Goal: Transaction & Acquisition: Obtain resource

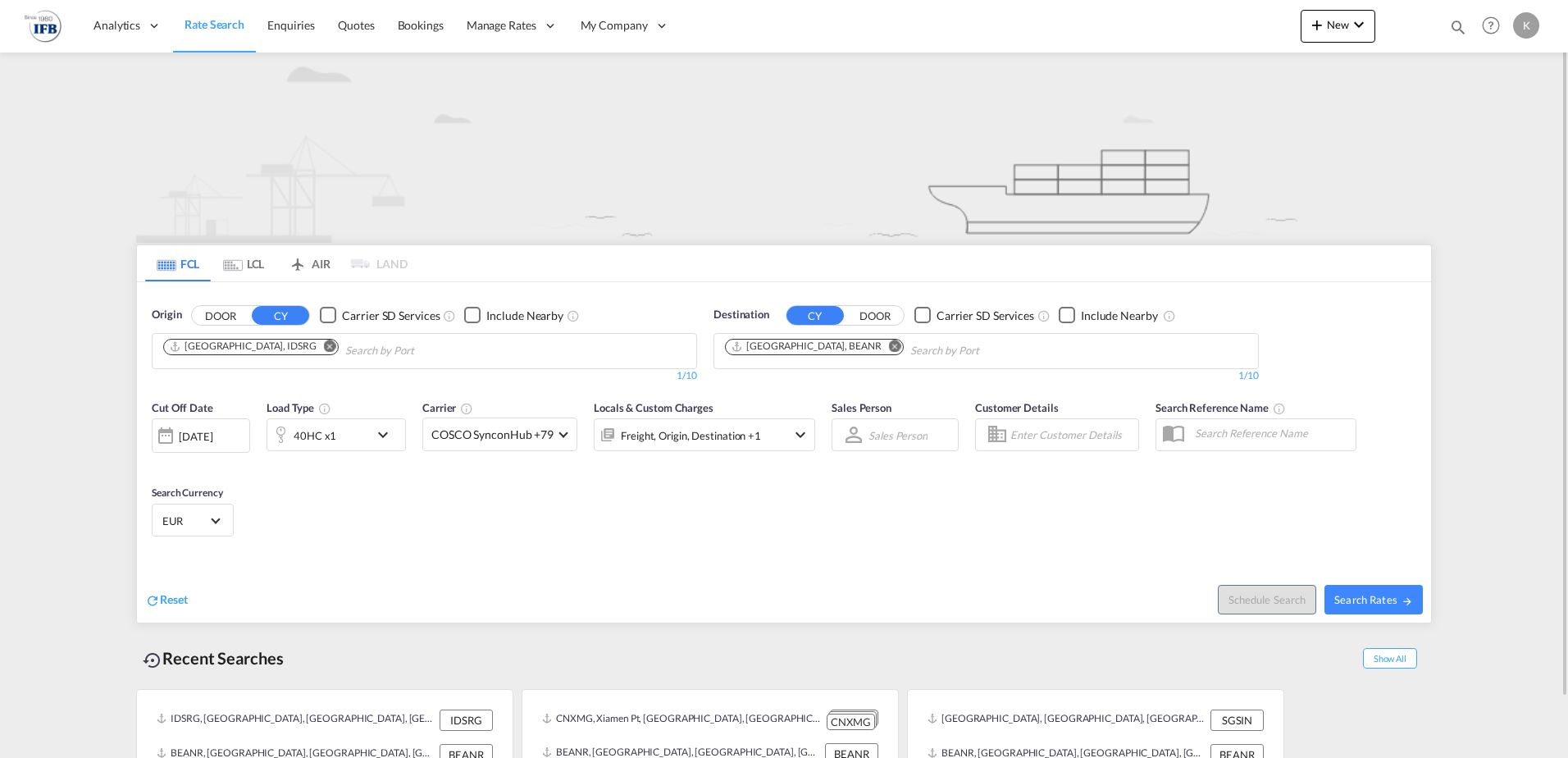
click at [248, 255] on md-tab-item "LCL" at bounding box center [244, 263] width 66 height 36
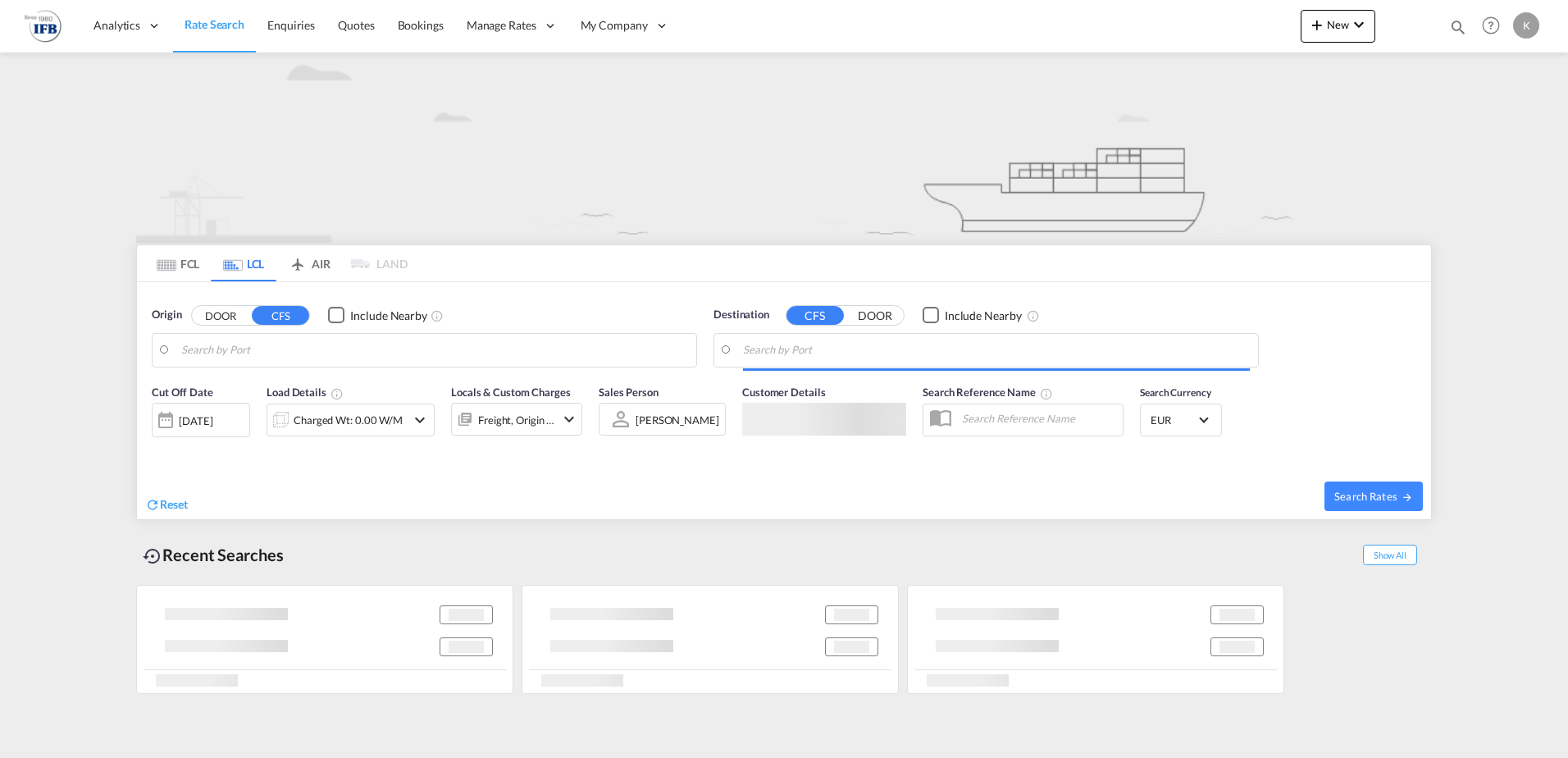
type input "Ningbo, ZJ, CNNGB"
type input "[GEOGRAPHIC_DATA], BEANR"
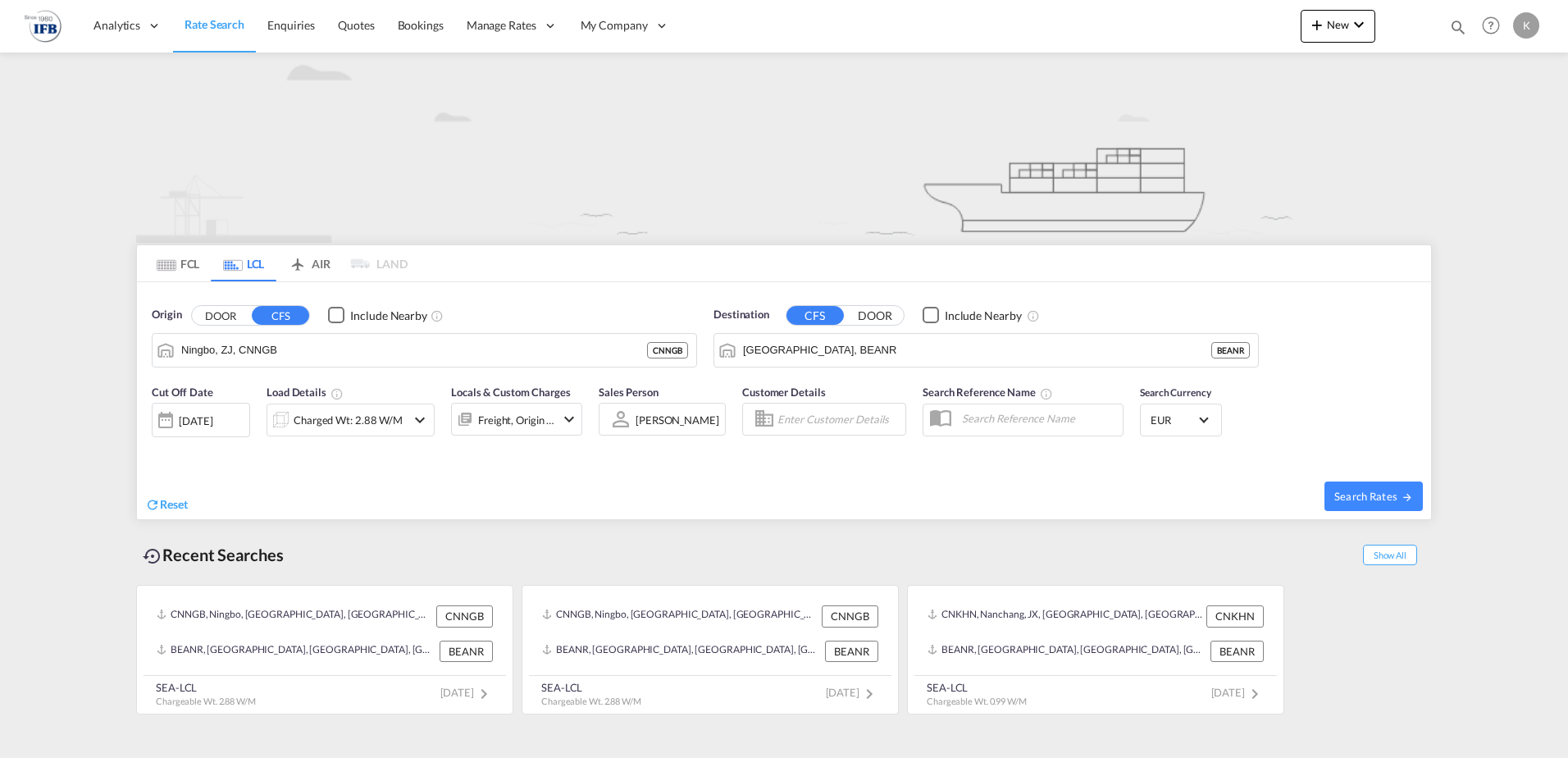
click at [238, 345] on input "Ningbo, ZJ, CNNGB" at bounding box center [414, 351] width 466 height 25
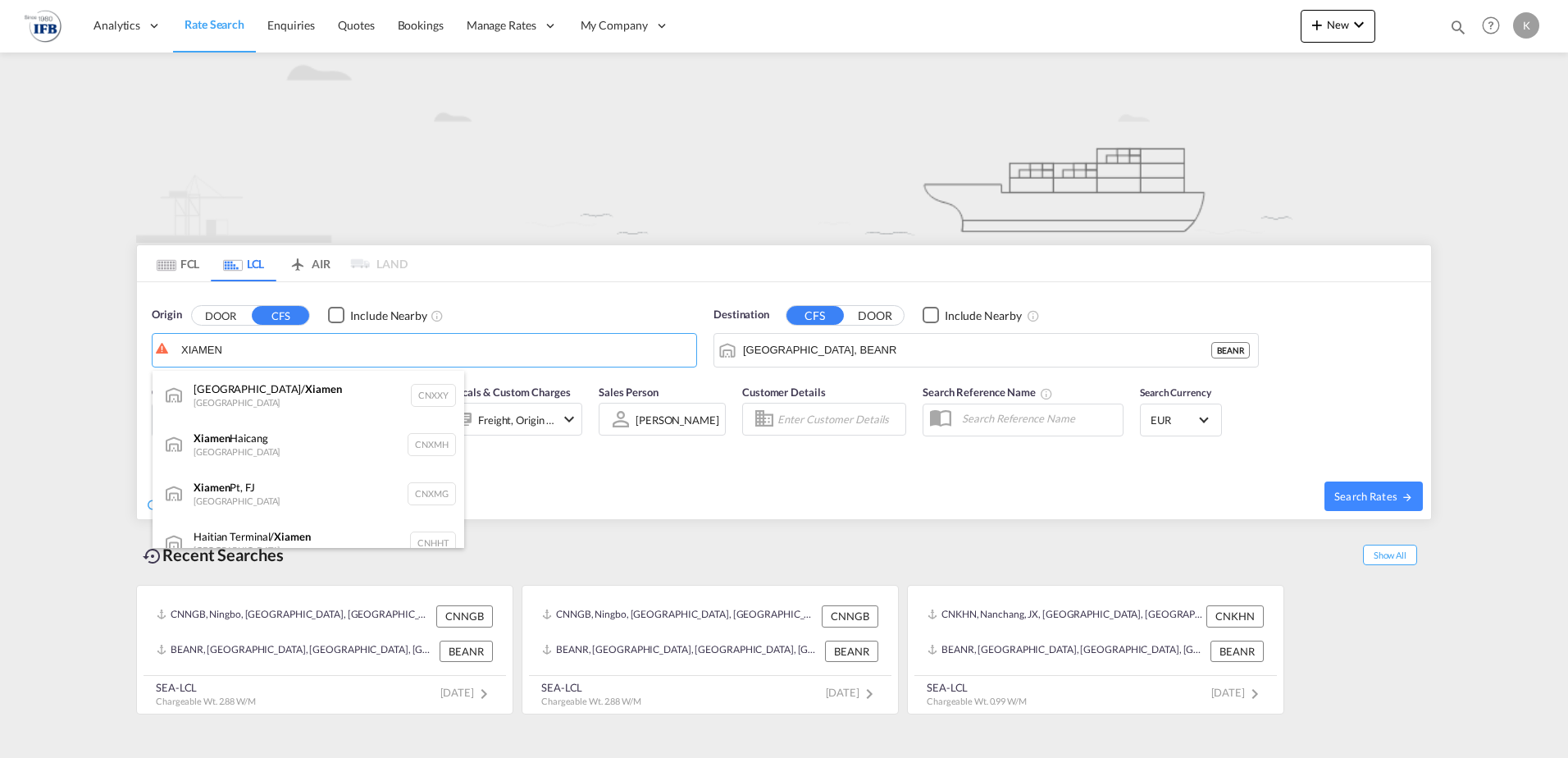
drag, startPoint x: 272, startPoint y: 496, endPoint x: 287, endPoint y: 491, distance: 15.8
click at [272, 495] on div "Xiamen Pt, FJ China CNXMG" at bounding box center [308, 493] width 311 height 49
type input "Xiamen Pt, FJ, CNXMG"
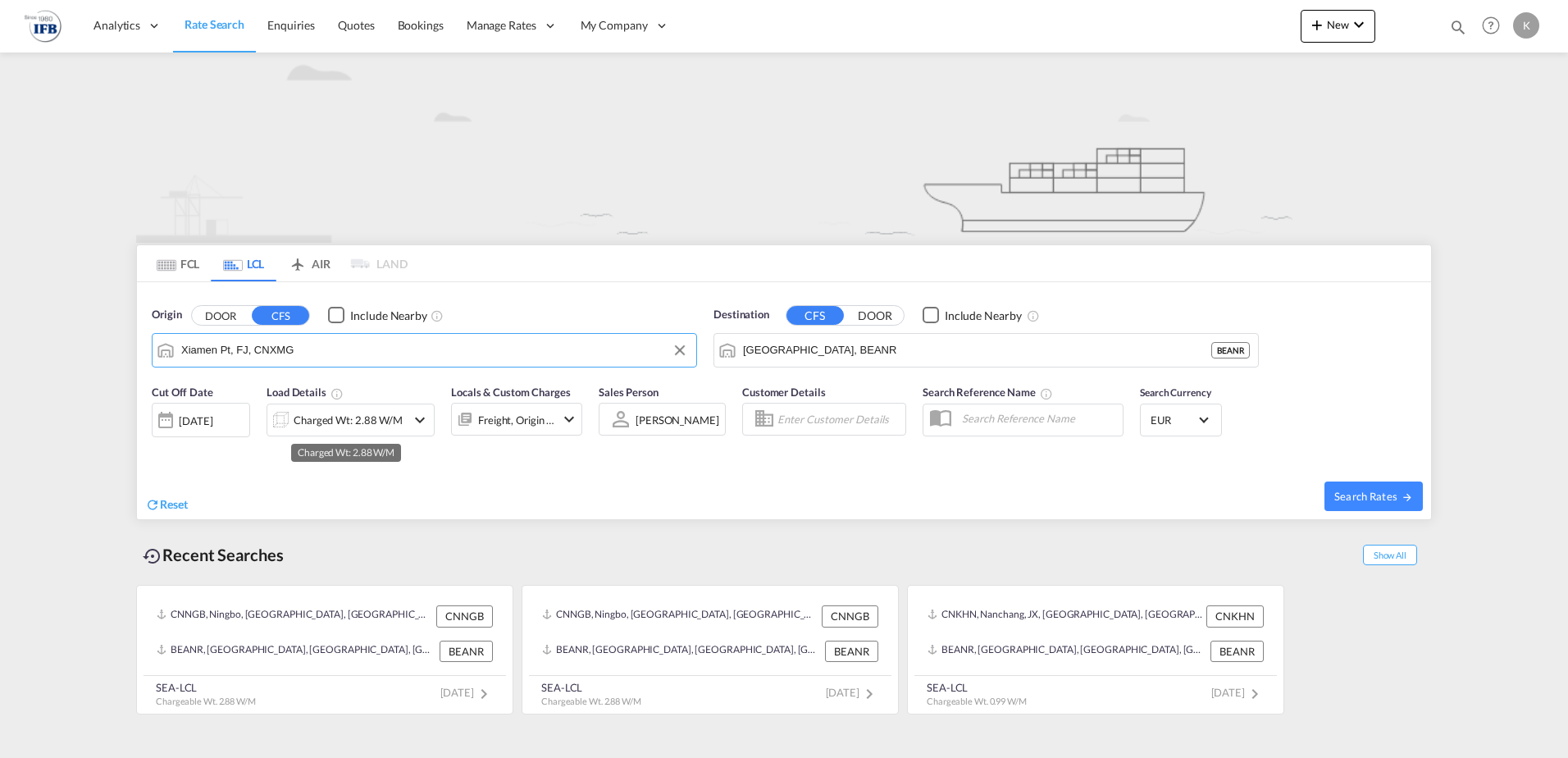
click at [345, 417] on div "Charged Wt: 2.88 W/M" at bounding box center [348, 420] width 109 height 23
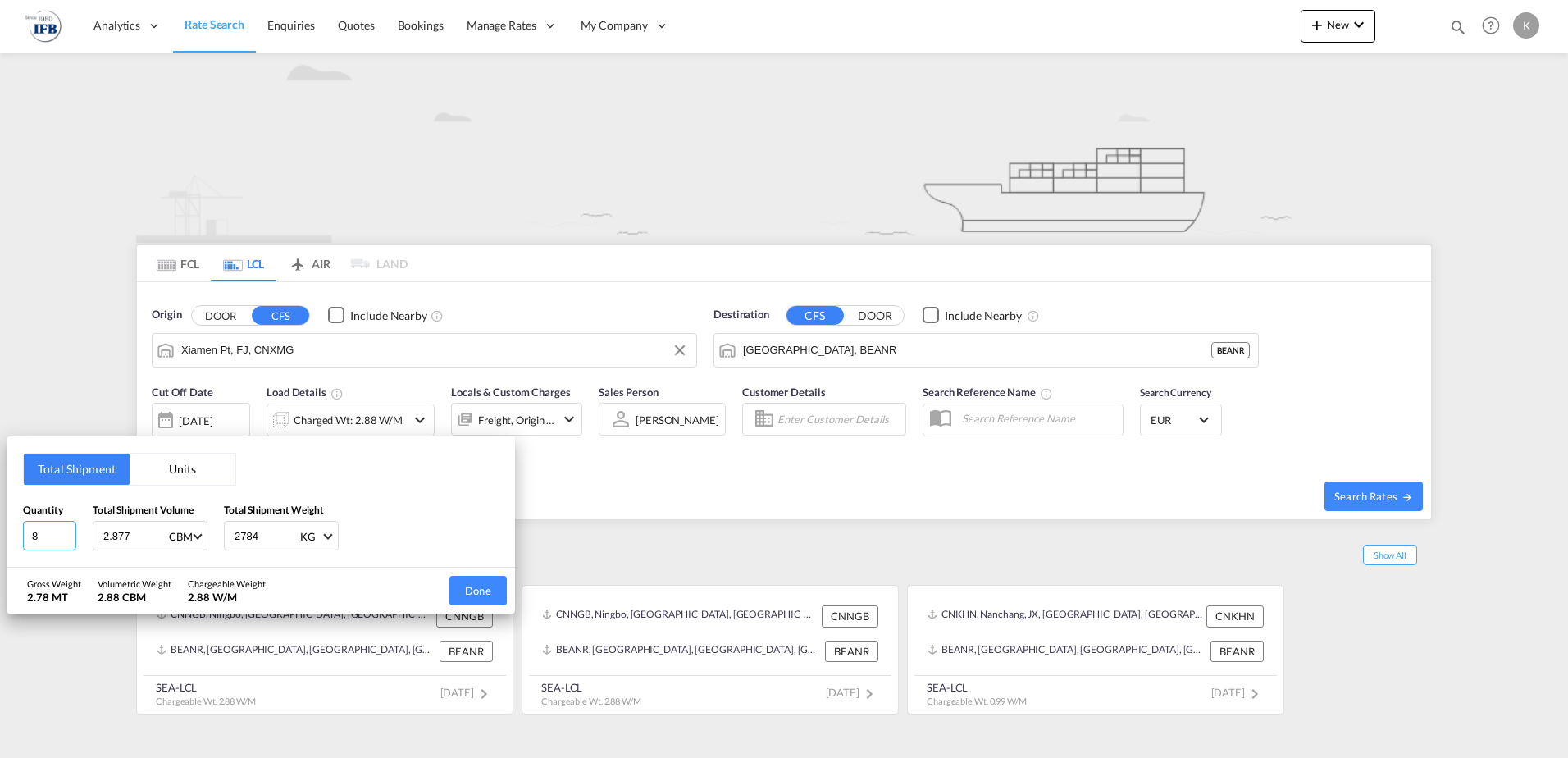
drag, startPoint x: 45, startPoint y: 535, endPoint x: -72, endPoint y: 528, distance: 117.2
click at [0, 528] on html "Analytics Reports Dashboard Rate Search Enquiries Quotes" at bounding box center [784, 379] width 1568 height 758
type input "180"
type input "7"
type input "7.38"
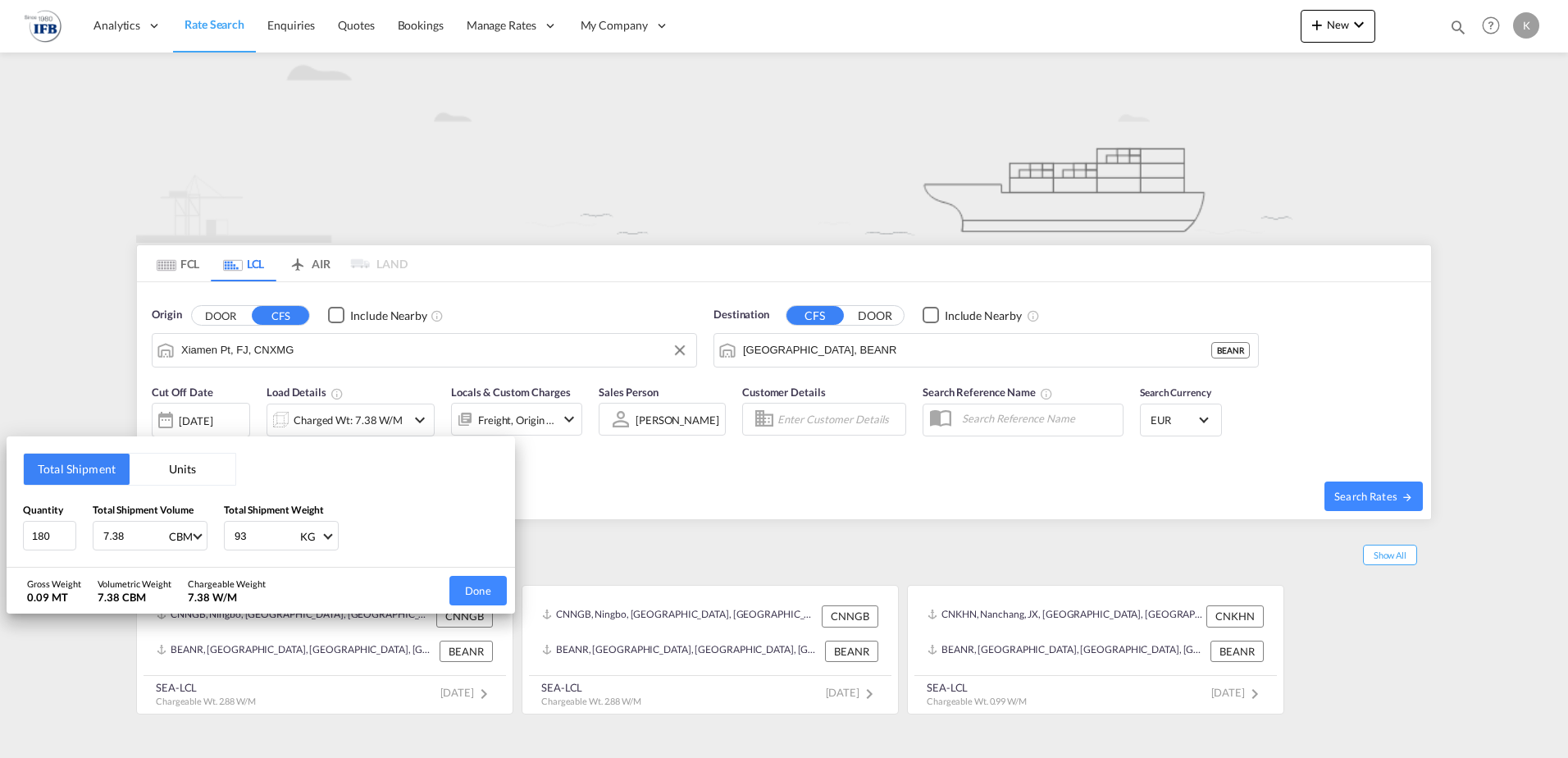
type input "936"
click at [464, 599] on button "Done" at bounding box center [477, 590] width 58 height 29
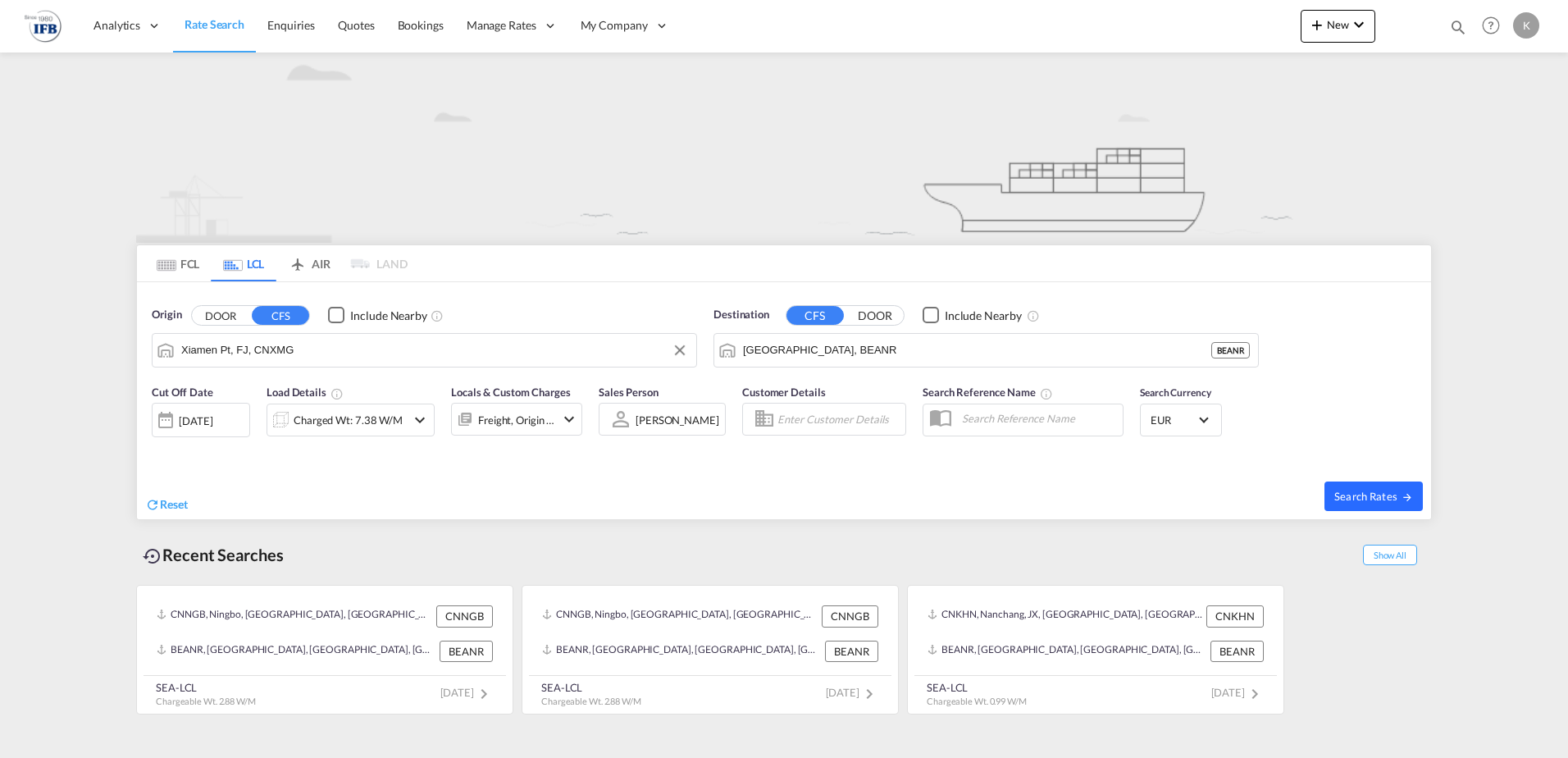
click at [1364, 483] on button "Search Rates" at bounding box center [1373, 495] width 98 height 29
type input "CNXMG to BEANR / [DATE]"
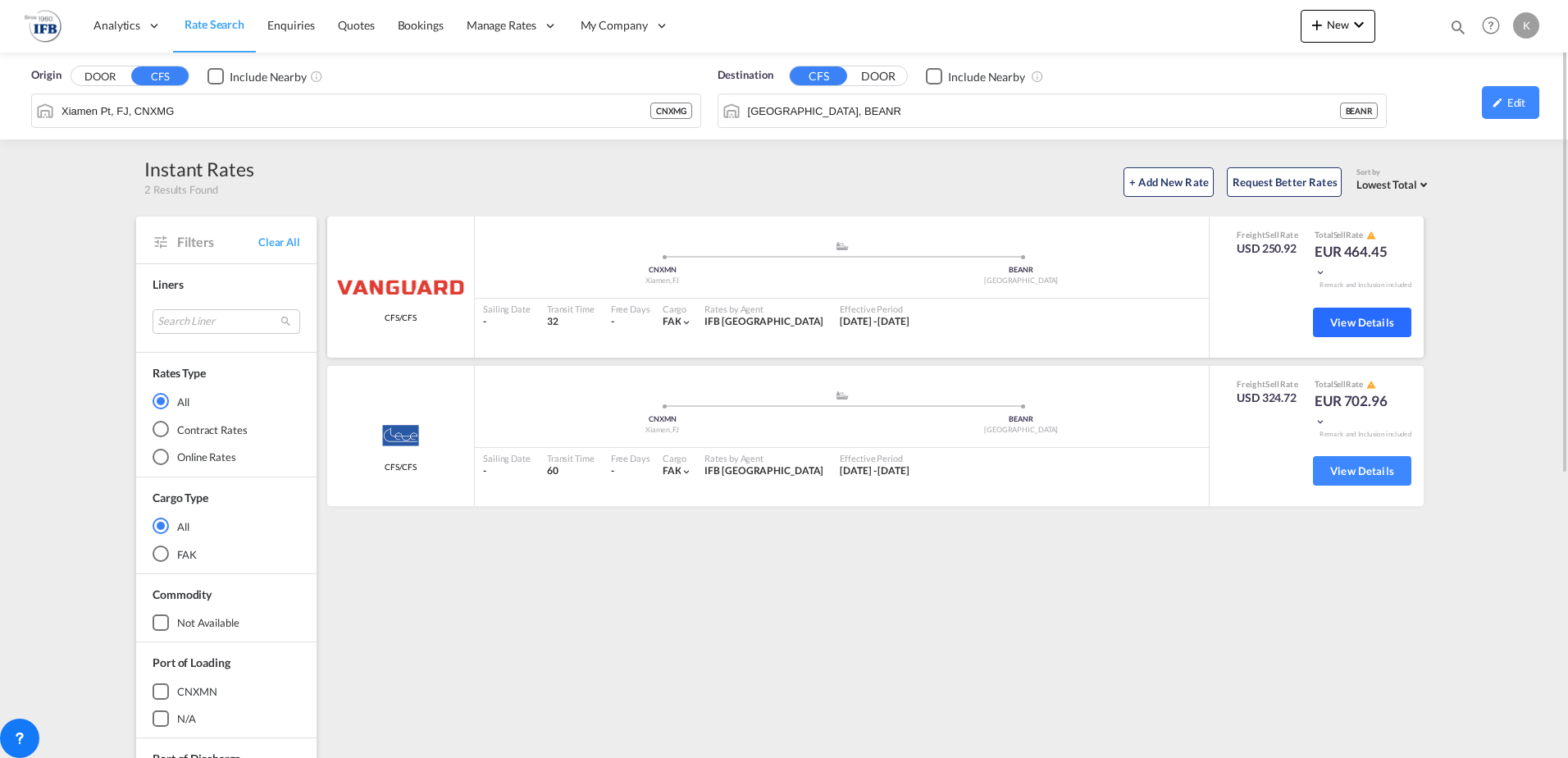
click at [1339, 331] on button "View Details" at bounding box center [1362, 322] width 98 height 29
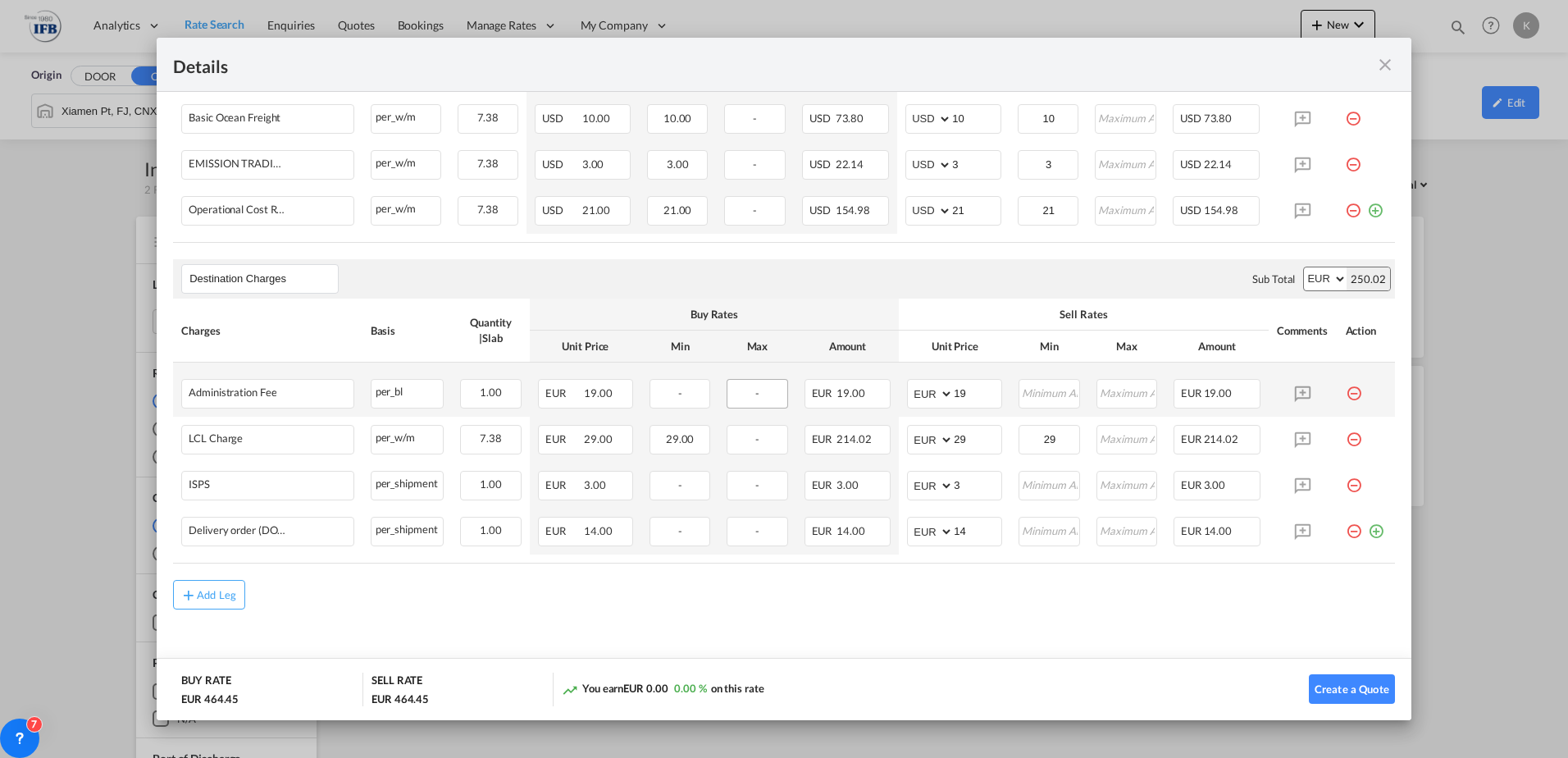
scroll to position [82, 0]
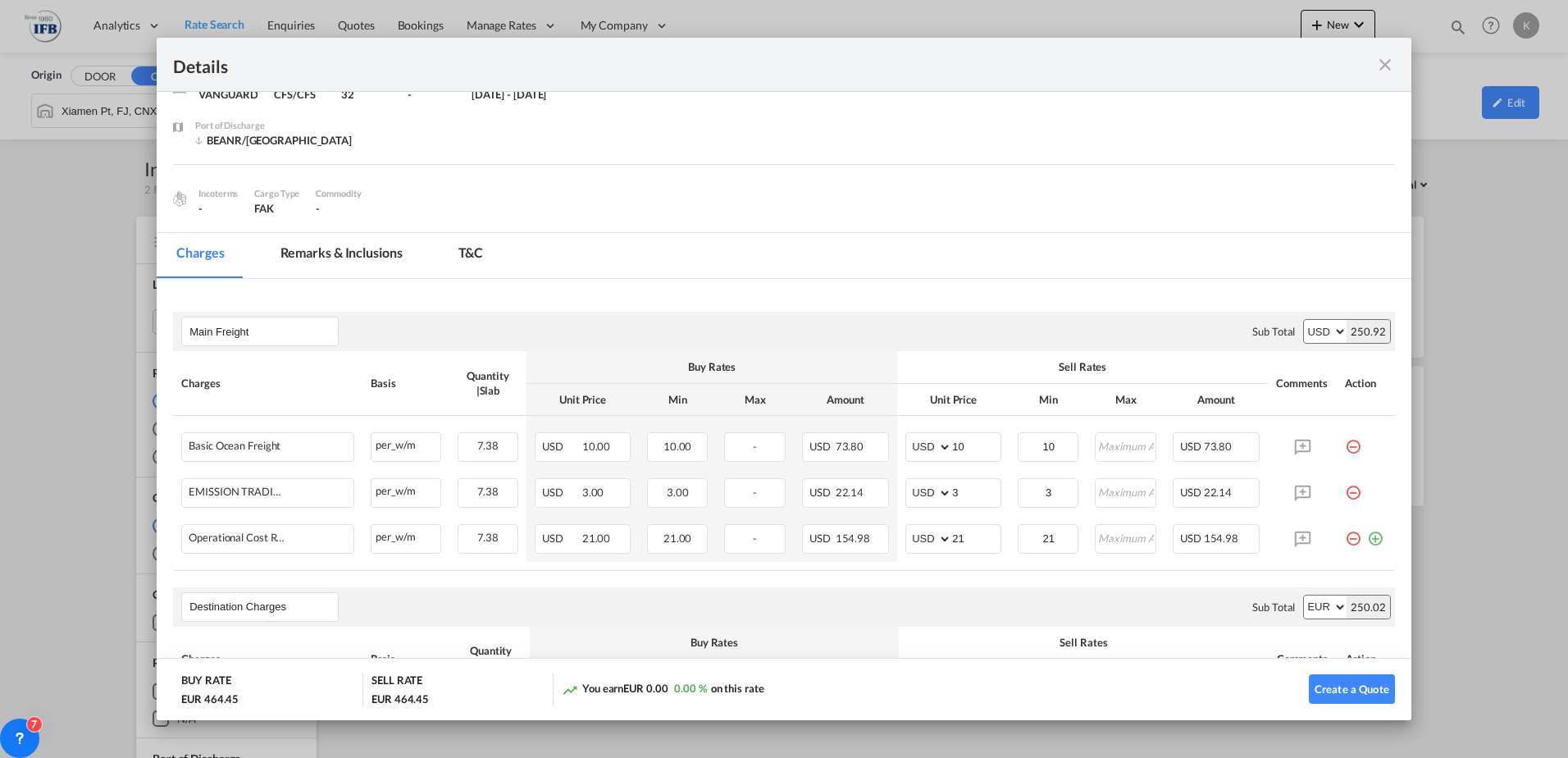
click at [1387, 59] on md-icon "icon-close fg-AAA8AD m-0 cursor" at bounding box center [1385, 65] width 20 height 20
